Goal: Task Accomplishment & Management: Manage account settings

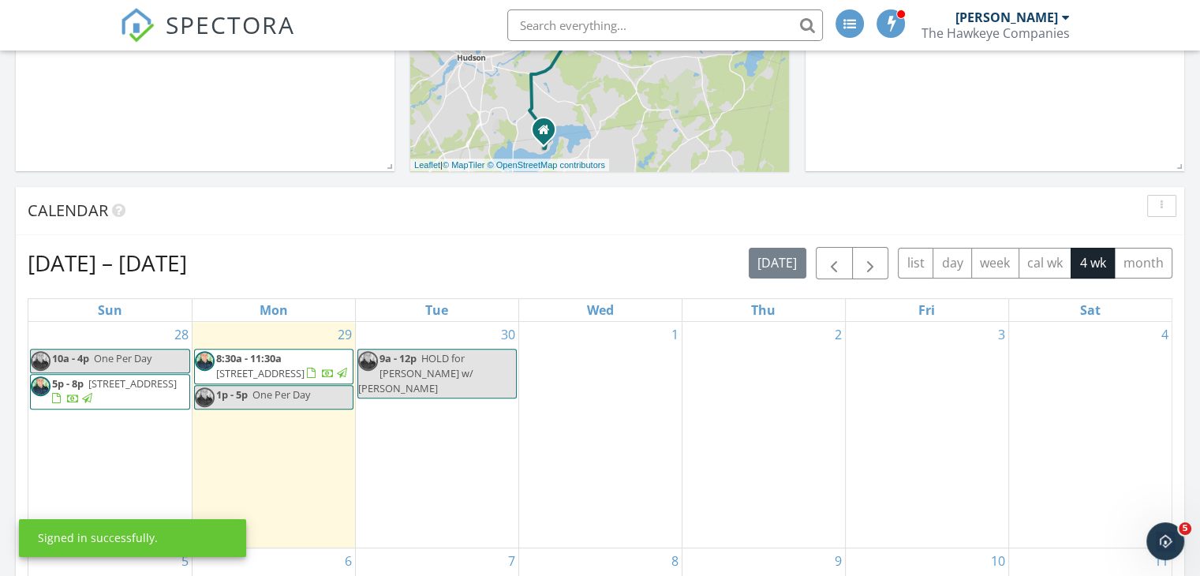
scroll to position [473, 0]
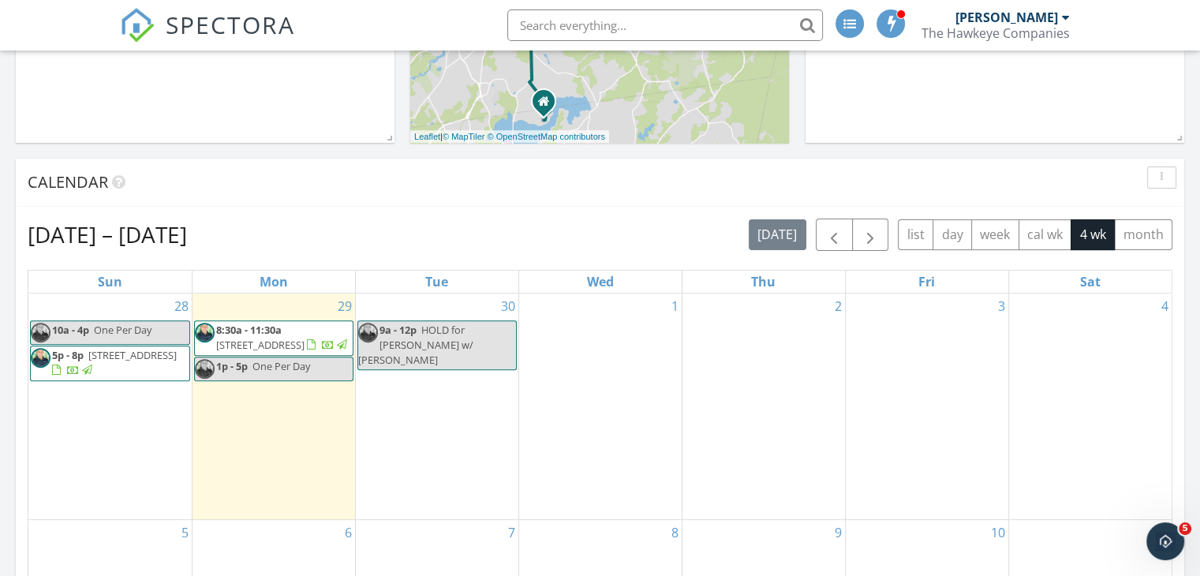
click at [444, 338] on span "HOLD for [PERSON_NAME] w/ [PERSON_NAME]" at bounding box center [415, 345] width 115 height 44
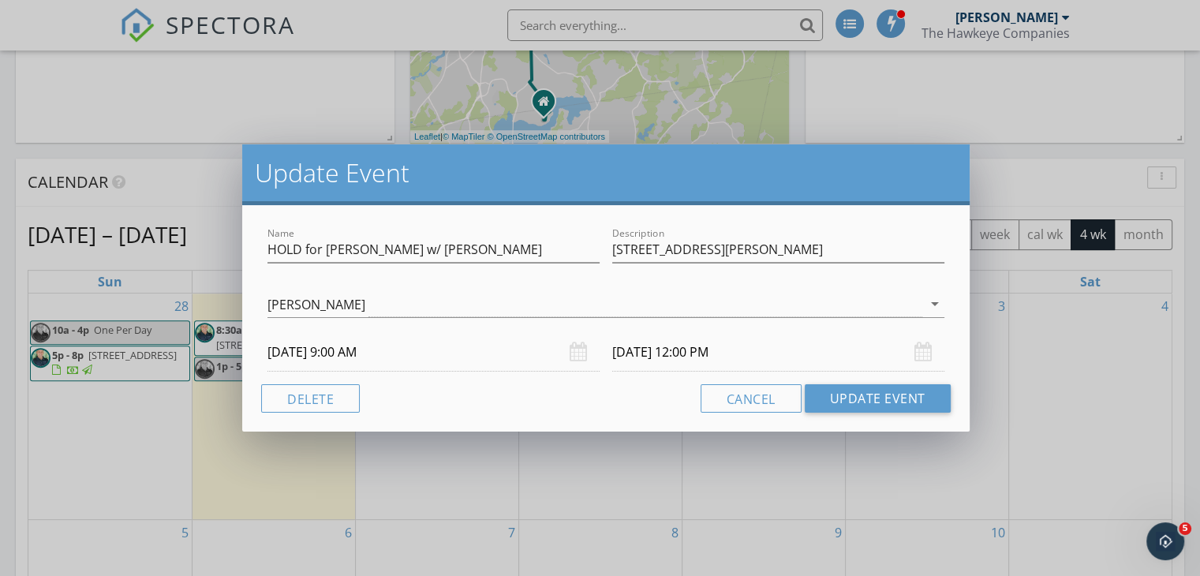
click at [1009, 163] on div "Update Event Name HOLD for [PERSON_NAME] w/ [PERSON_NAME] Description 18 [PERSO…" at bounding box center [600, 288] width 1200 height 576
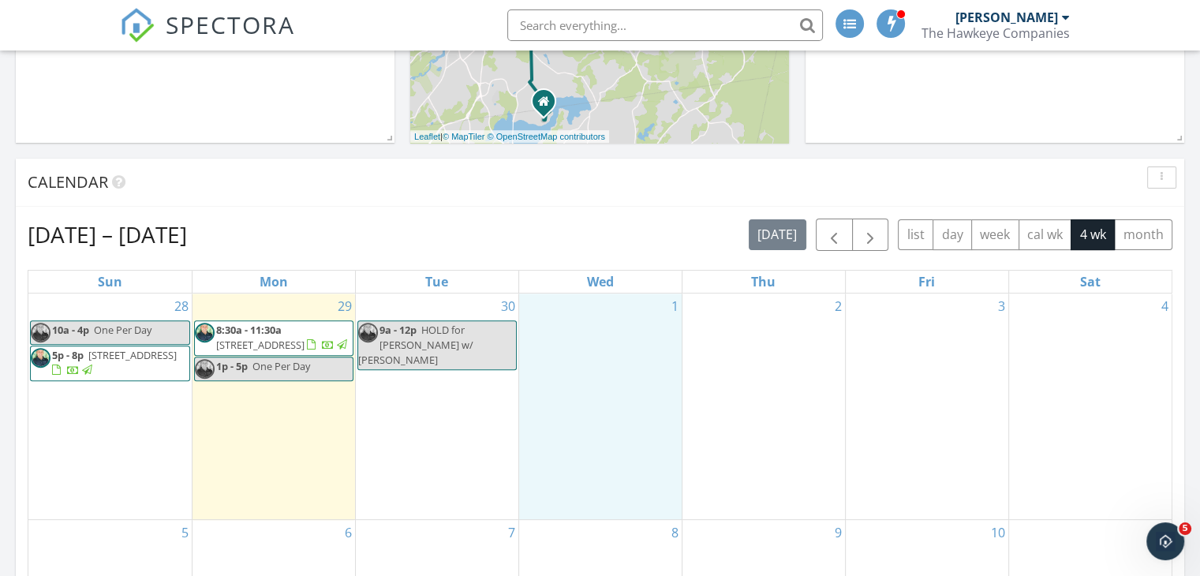
click at [604, 354] on div "1" at bounding box center [600, 406] width 162 height 226
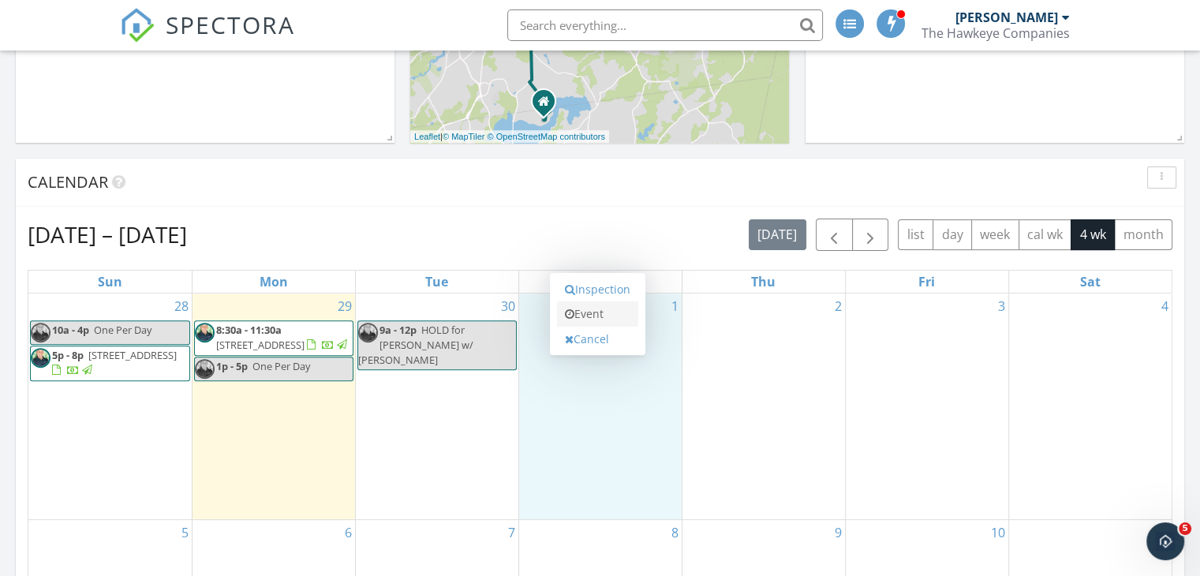
click at [588, 319] on link "Event" at bounding box center [597, 313] width 81 height 25
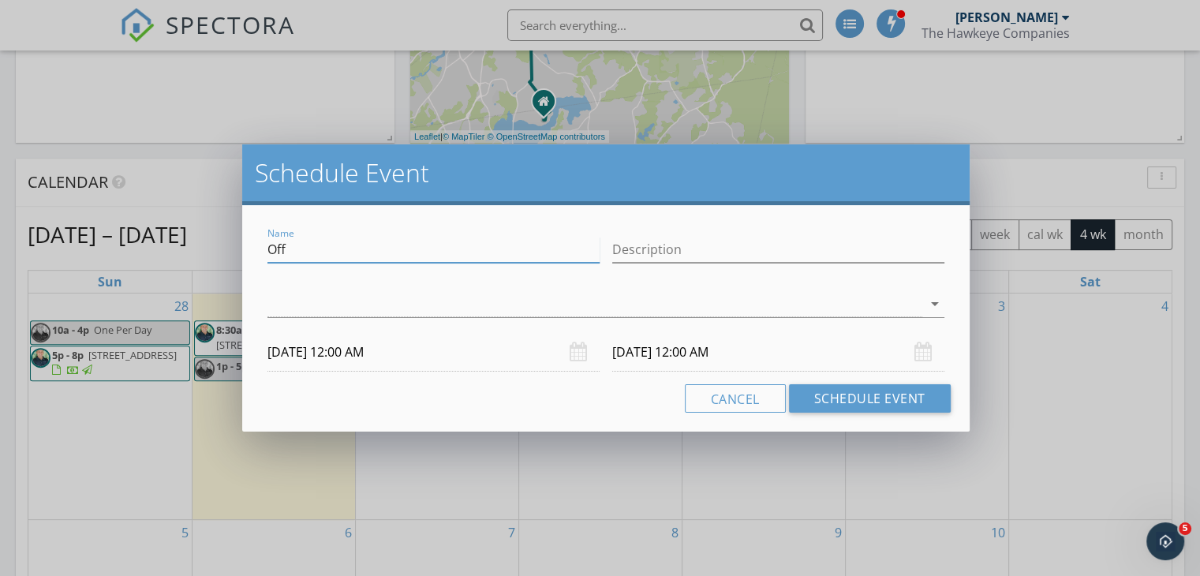
drag, startPoint x: 306, startPoint y: 253, endPoint x: 205, endPoint y: 241, distance: 101.6
click at [205, 241] on div "Schedule Event Name Off Description arrow_drop_down [DATE] 12:00 AM [DATE] 12:0…" at bounding box center [600, 288] width 1200 height 576
type input "hold"
type input "H"
drag, startPoint x: 309, startPoint y: 248, endPoint x: 244, endPoint y: 244, distance: 65.6
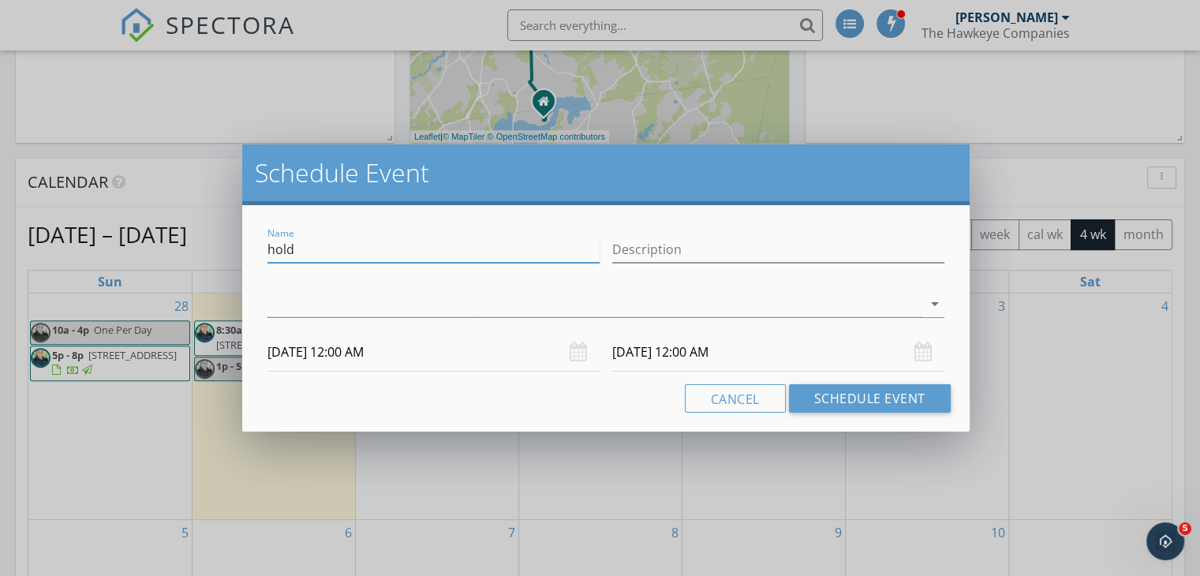
click at [244, 244] on div "Name hold Description check_box_outline_blank [PERSON_NAME] check_box_outline_b…" at bounding box center [605, 318] width 727 height 226
click at [711, 398] on button "Cancel" at bounding box center [735, 398] width 101 height 28
